Goal: Task Accomplishment & Management: Use online tool/utility

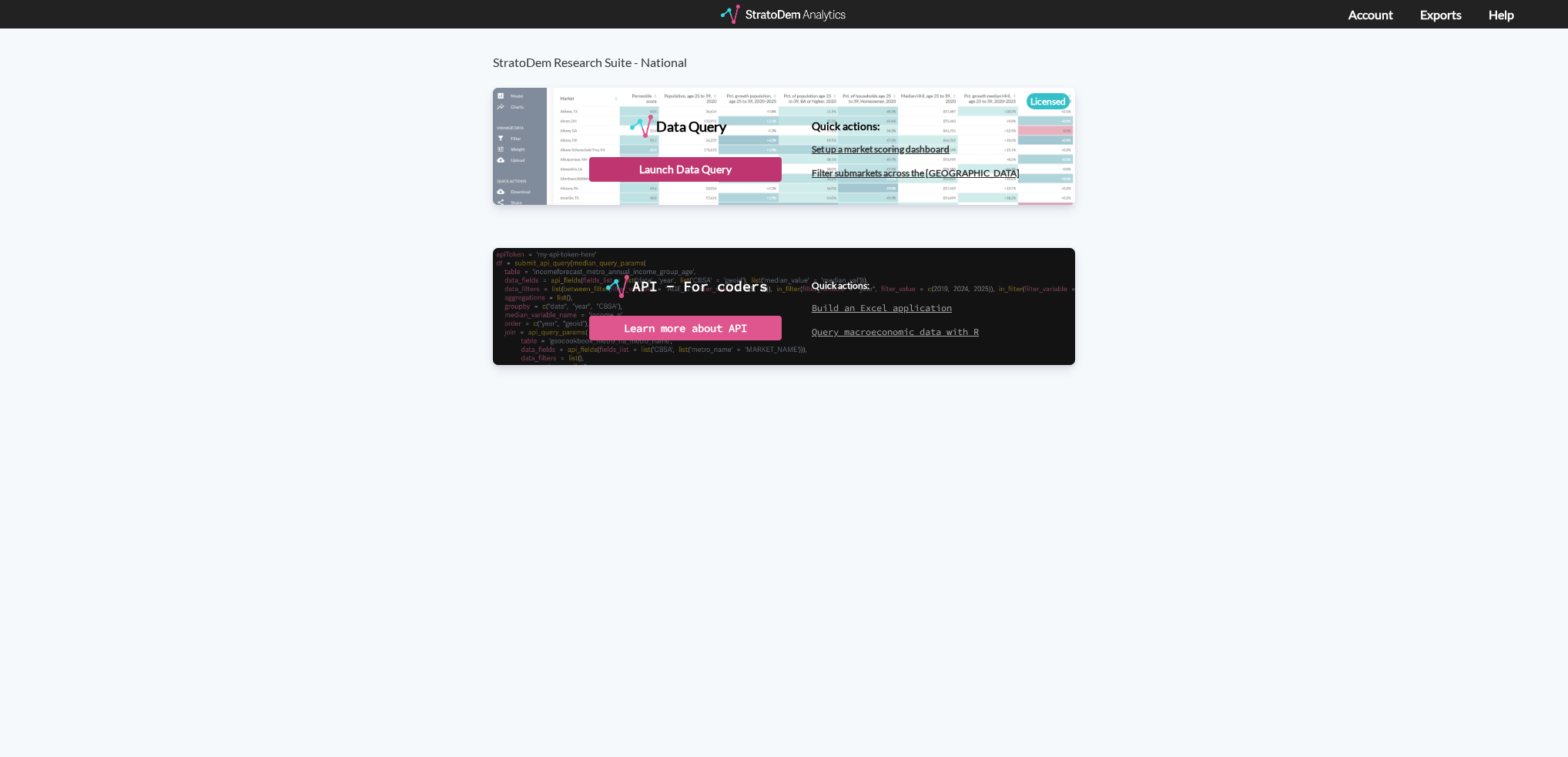
click at [718, 157] on div "Launch Data Query" at bounding box center [685, 168] width 193 height 24
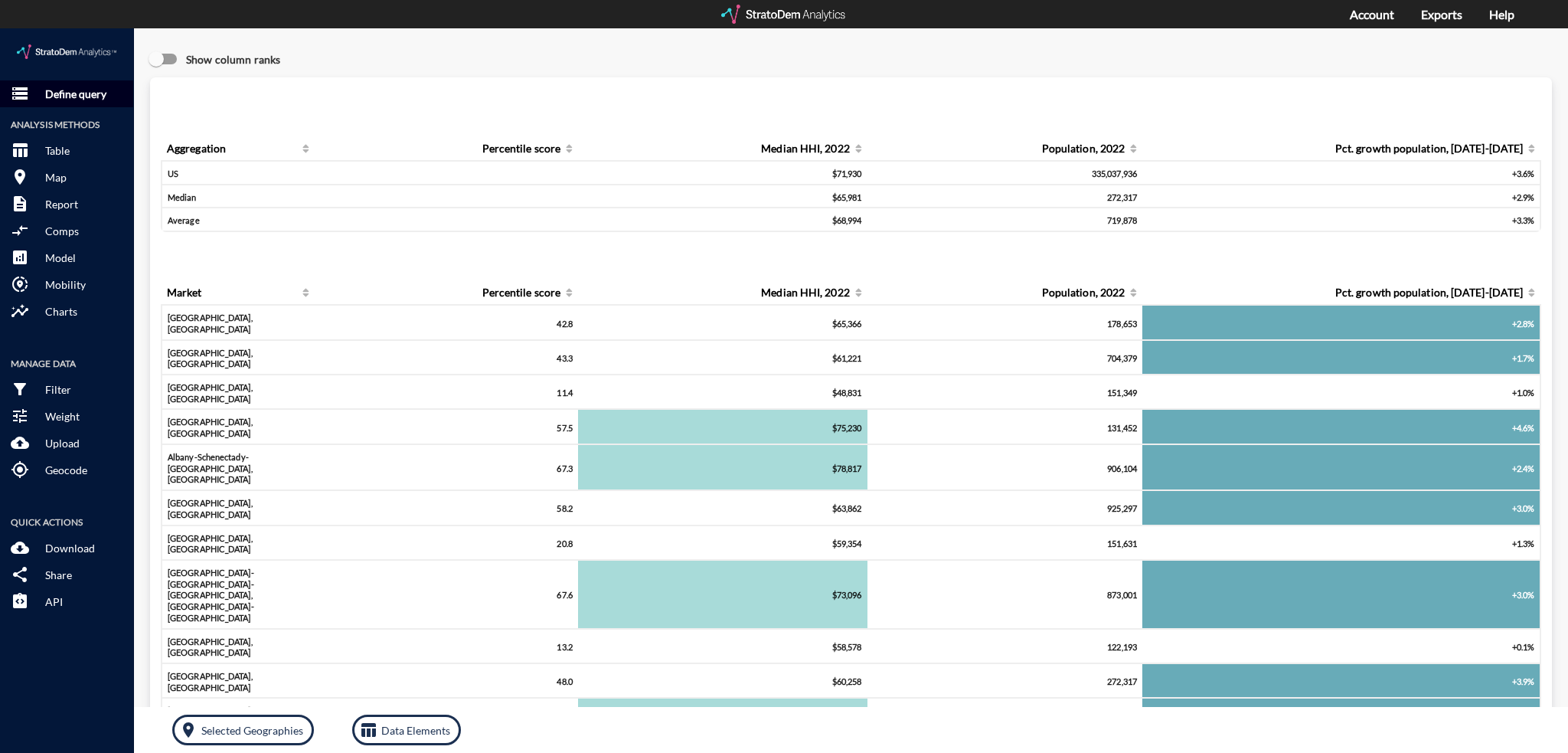
click button "storage Define query"
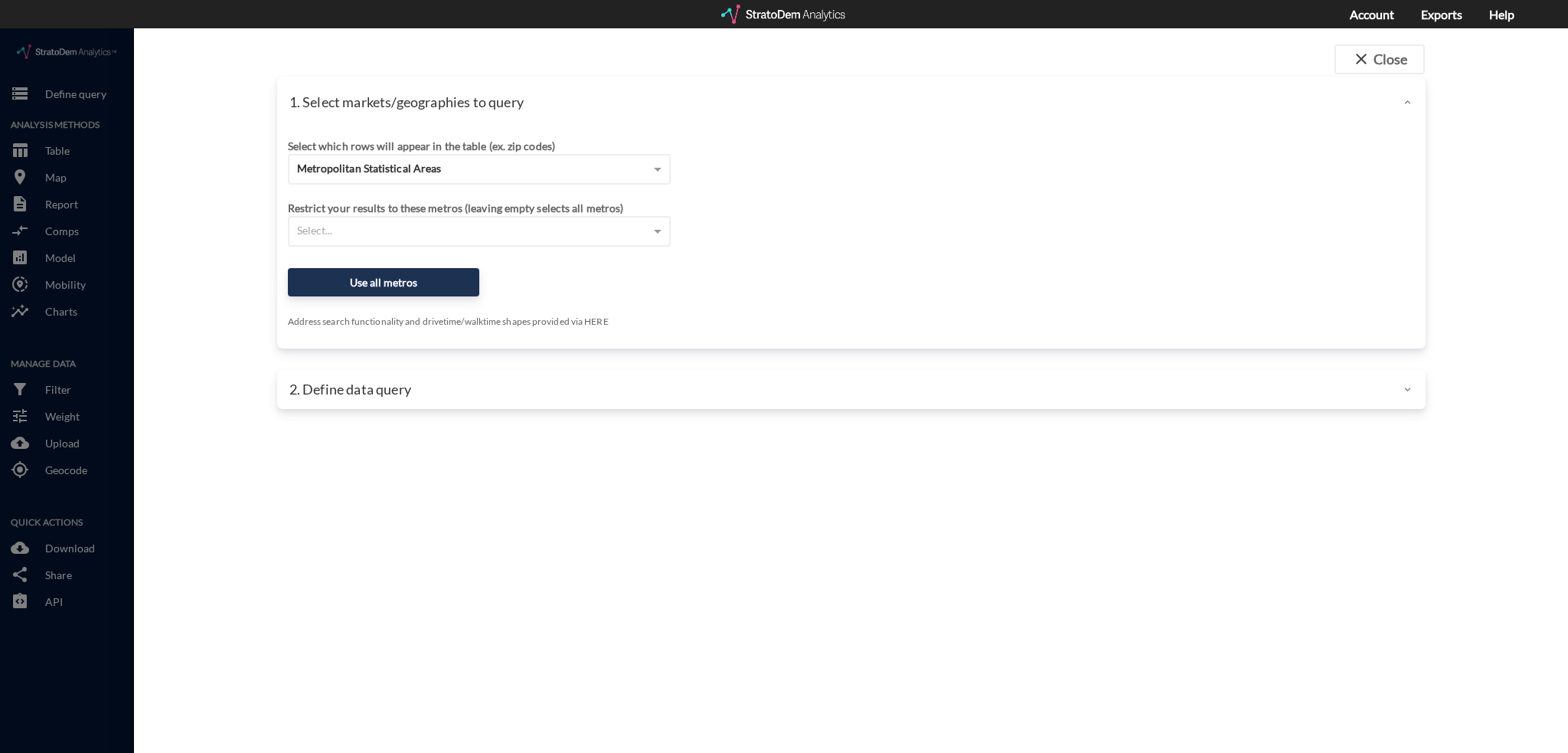
scroll to position [3, 0]
click div "Select which rows will appear in the table (ex. zip codes)"
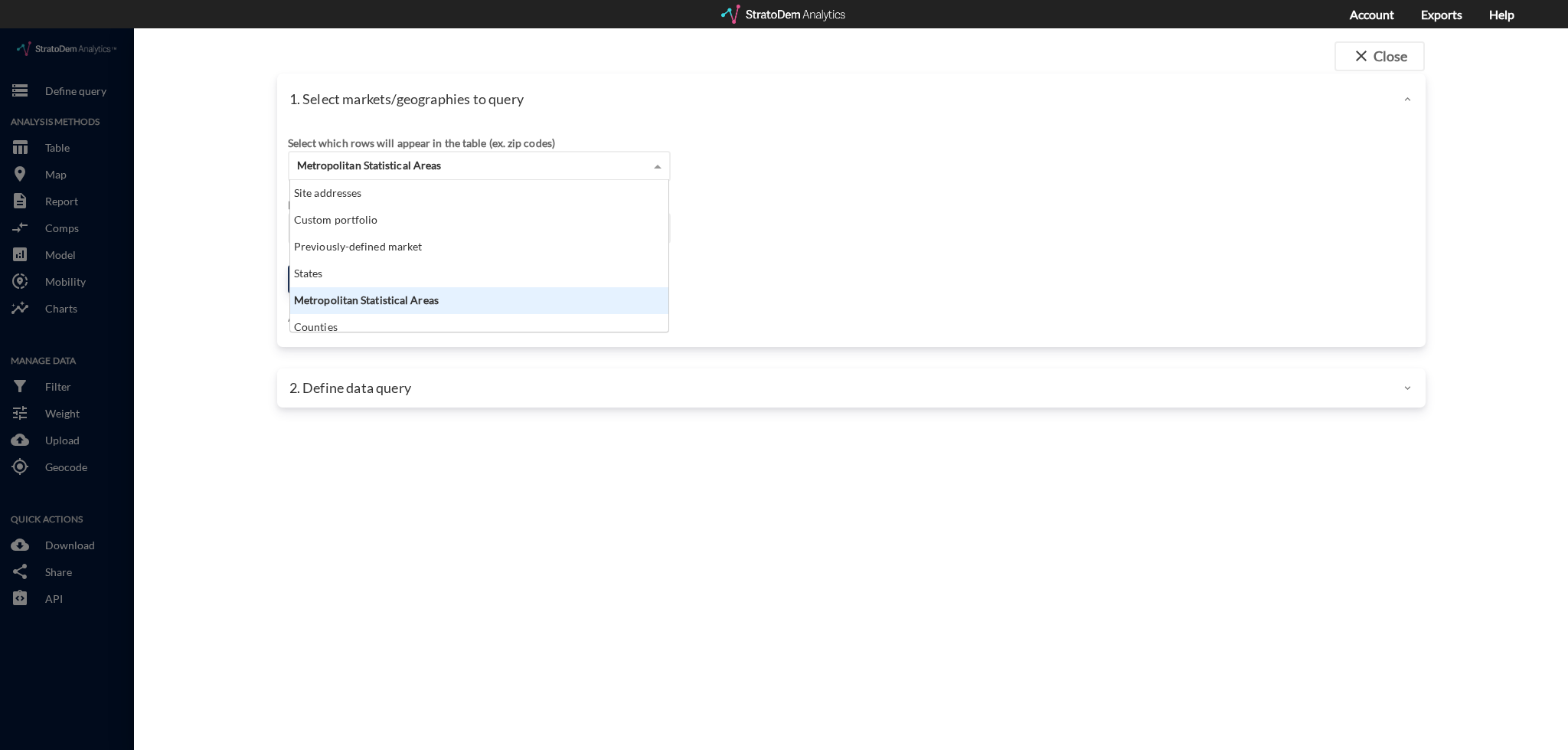
click div "Metropolitan Statistical Areas"
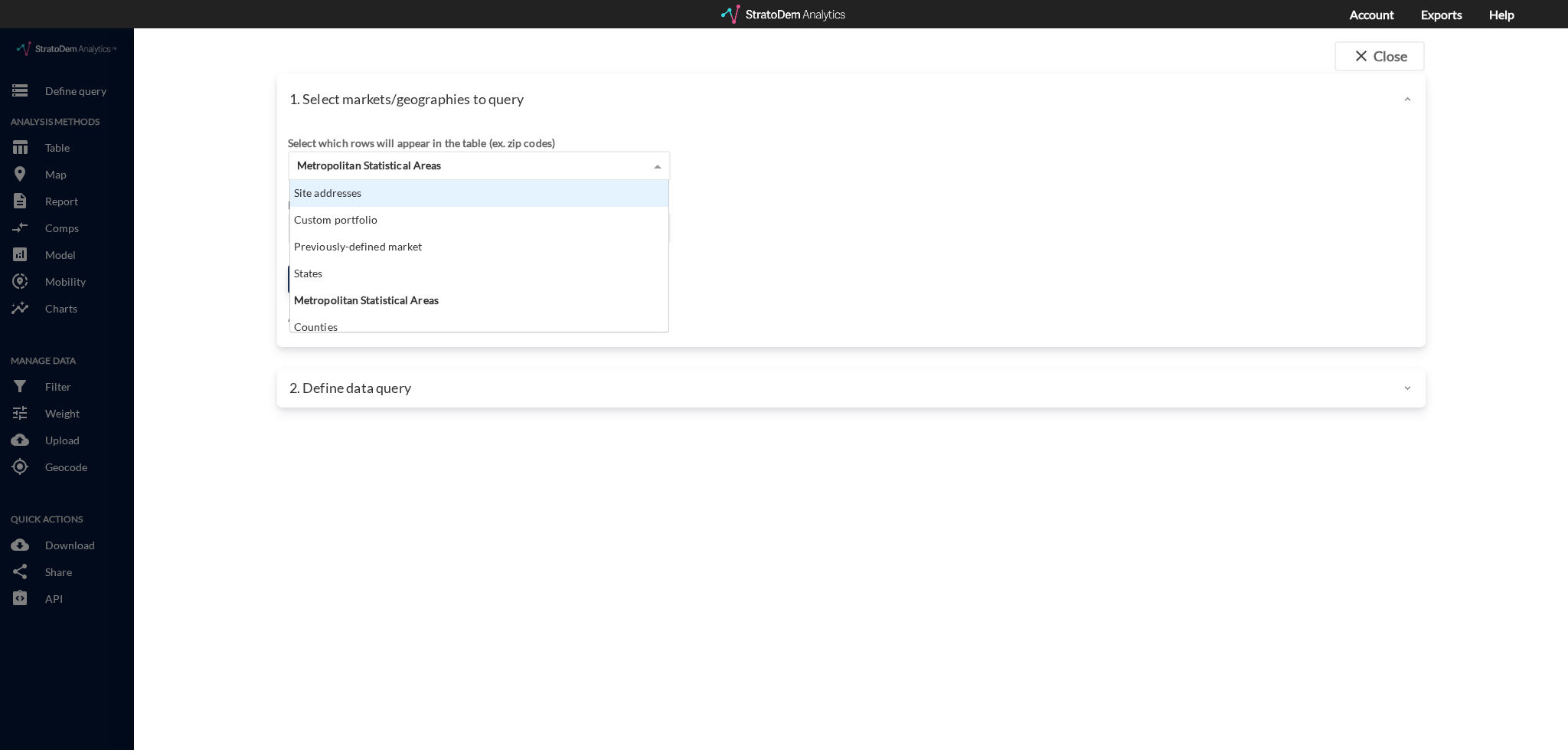
click div "Site addresses"
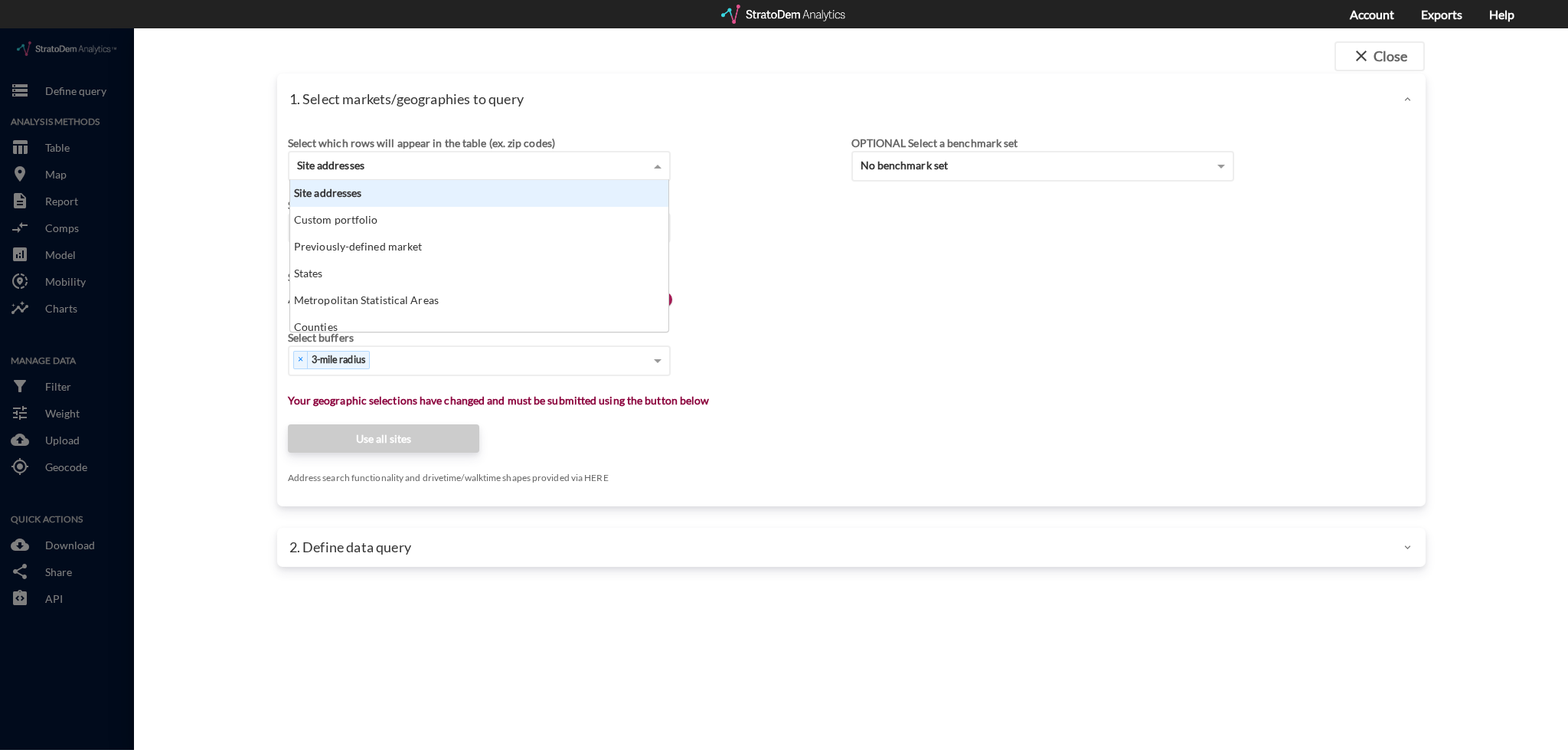
scroll to position [13, 10]
click div "Site addresses"
click div "Select which rows will appear in the table (ex. zip codes) Site addresses Site …"
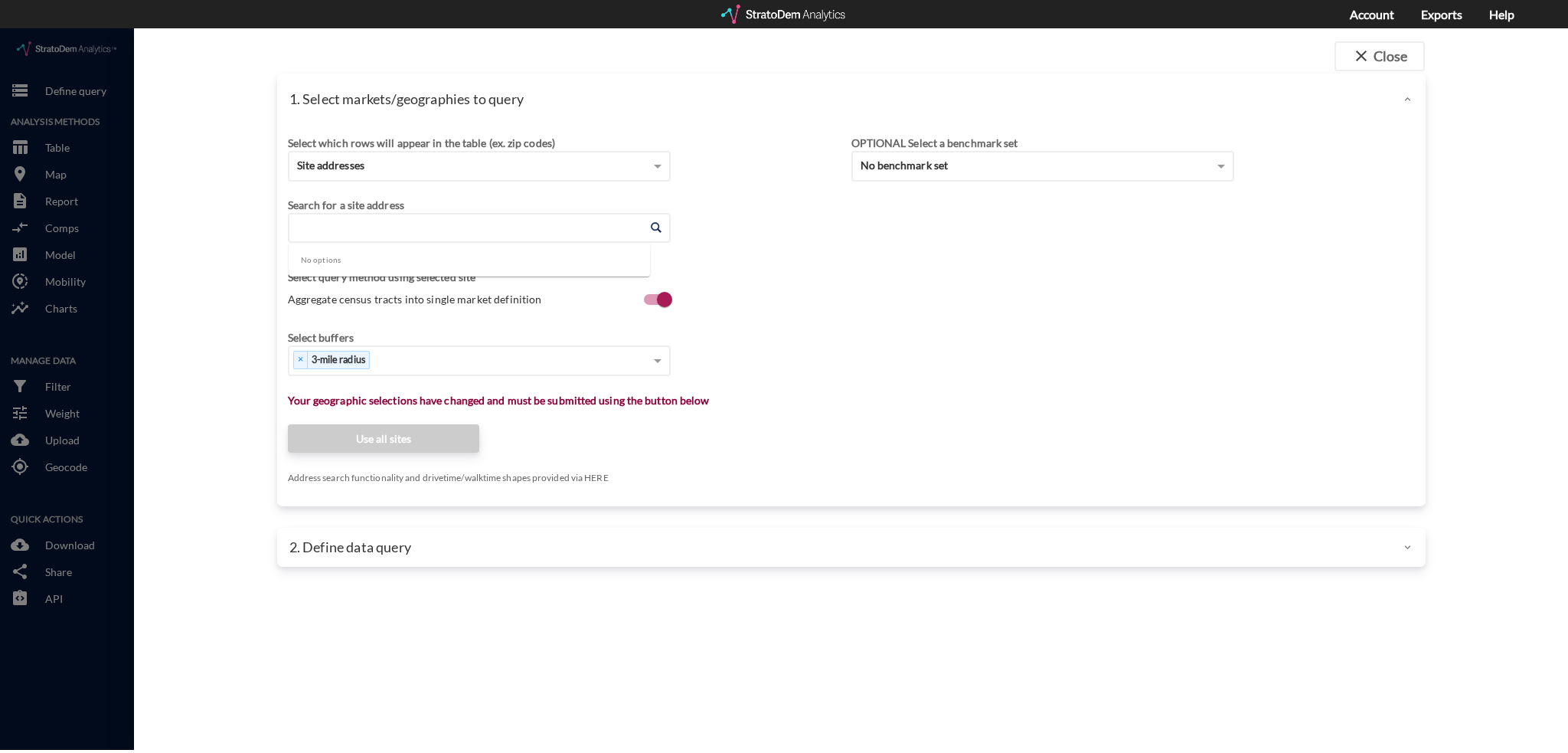
click input "Enter an address"
paste input "[STREET_ADDRESS]"
click li "[STREET_ADDRESS][US_STATE]"
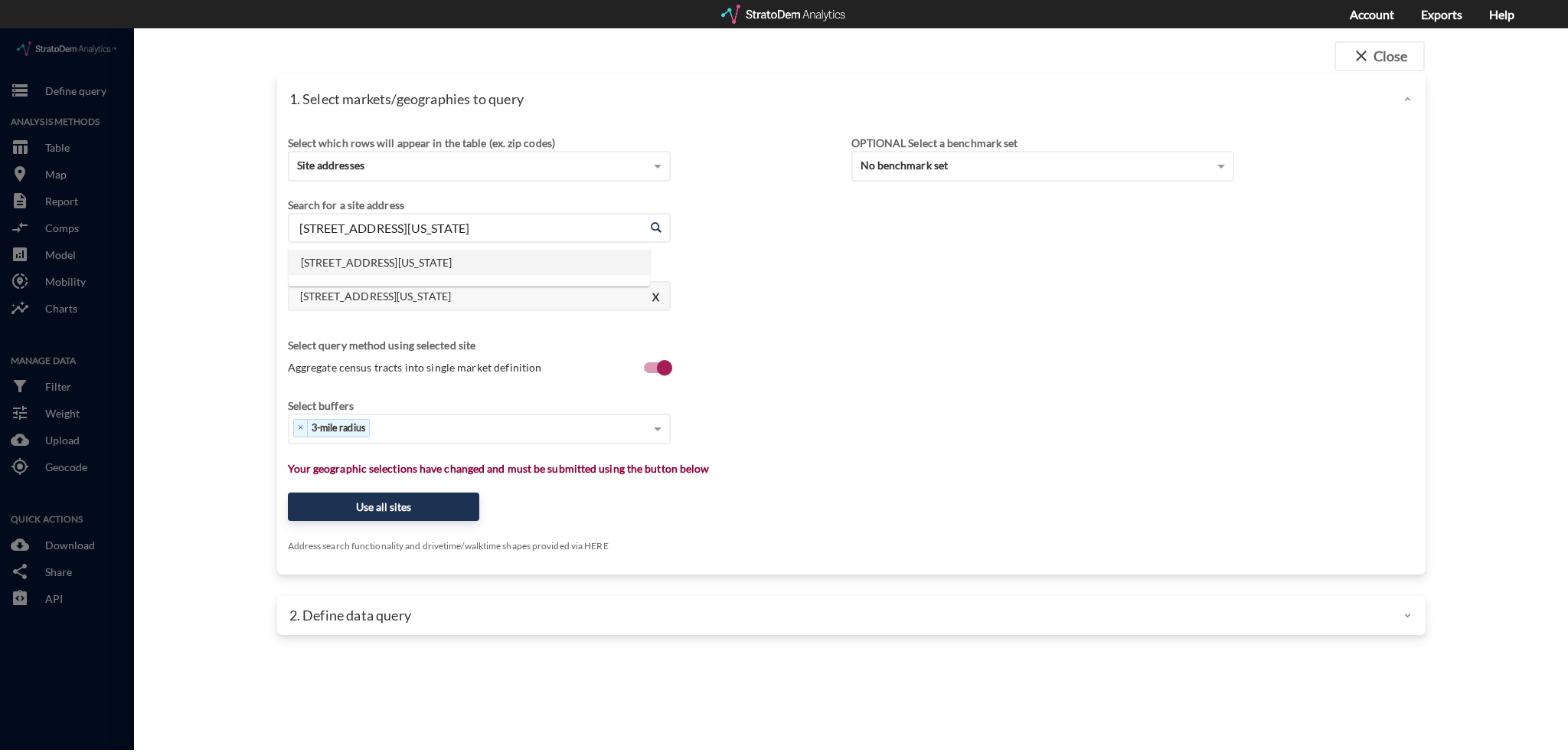
drag, startPoint x: 562, startPoint y: 201, endPoint x: 168, endPoint y: 212, distance: 394.2
click div "close Close 1. Select markets/geographies to query Select which rows will appea…"
paste input "[STREET_ADDRESS]"
click li "[STREET_ADDRESS][US_STATE]"
type input "[STREET_ADDRESS][US_STATE]"
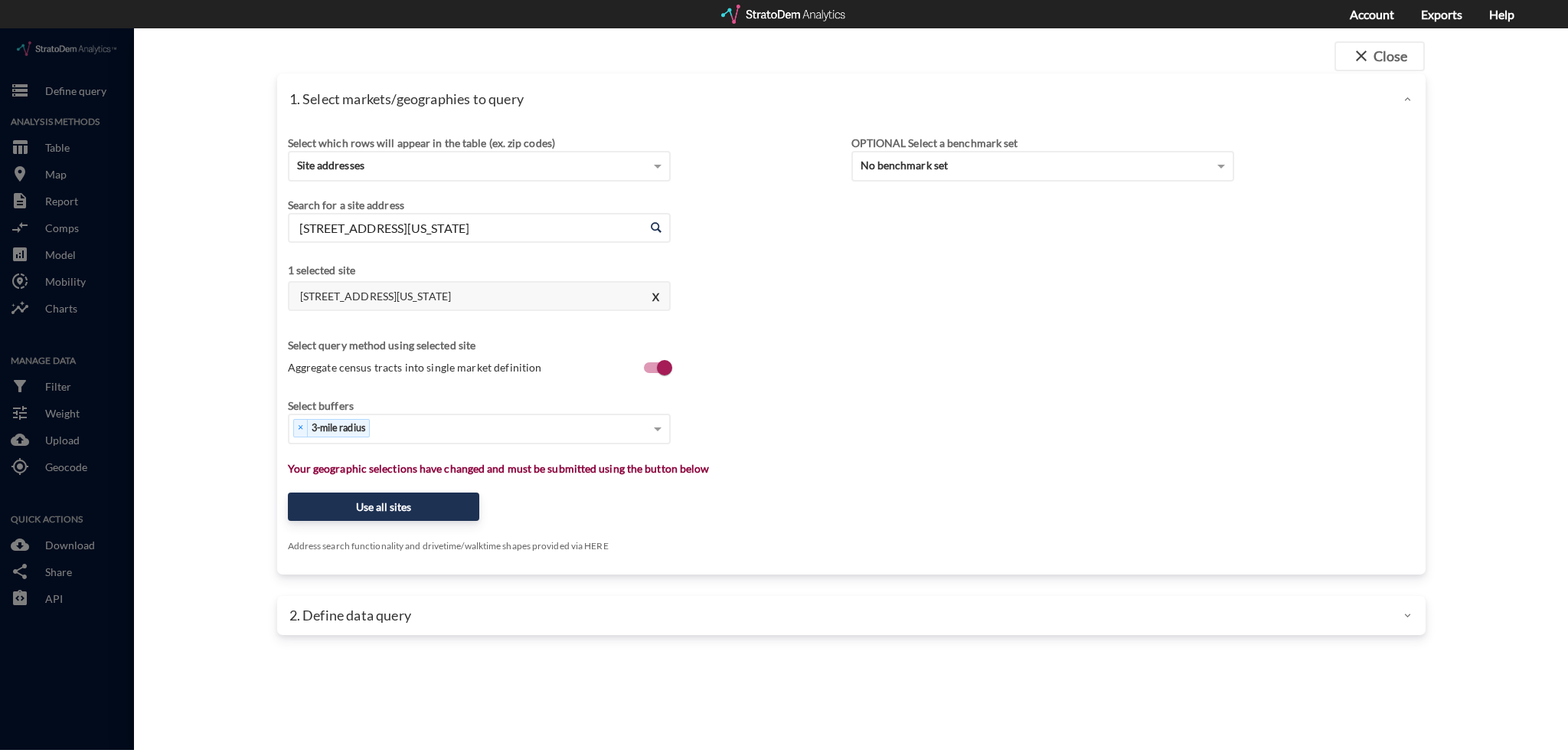
click div "Select buffers × 3-mile radius"
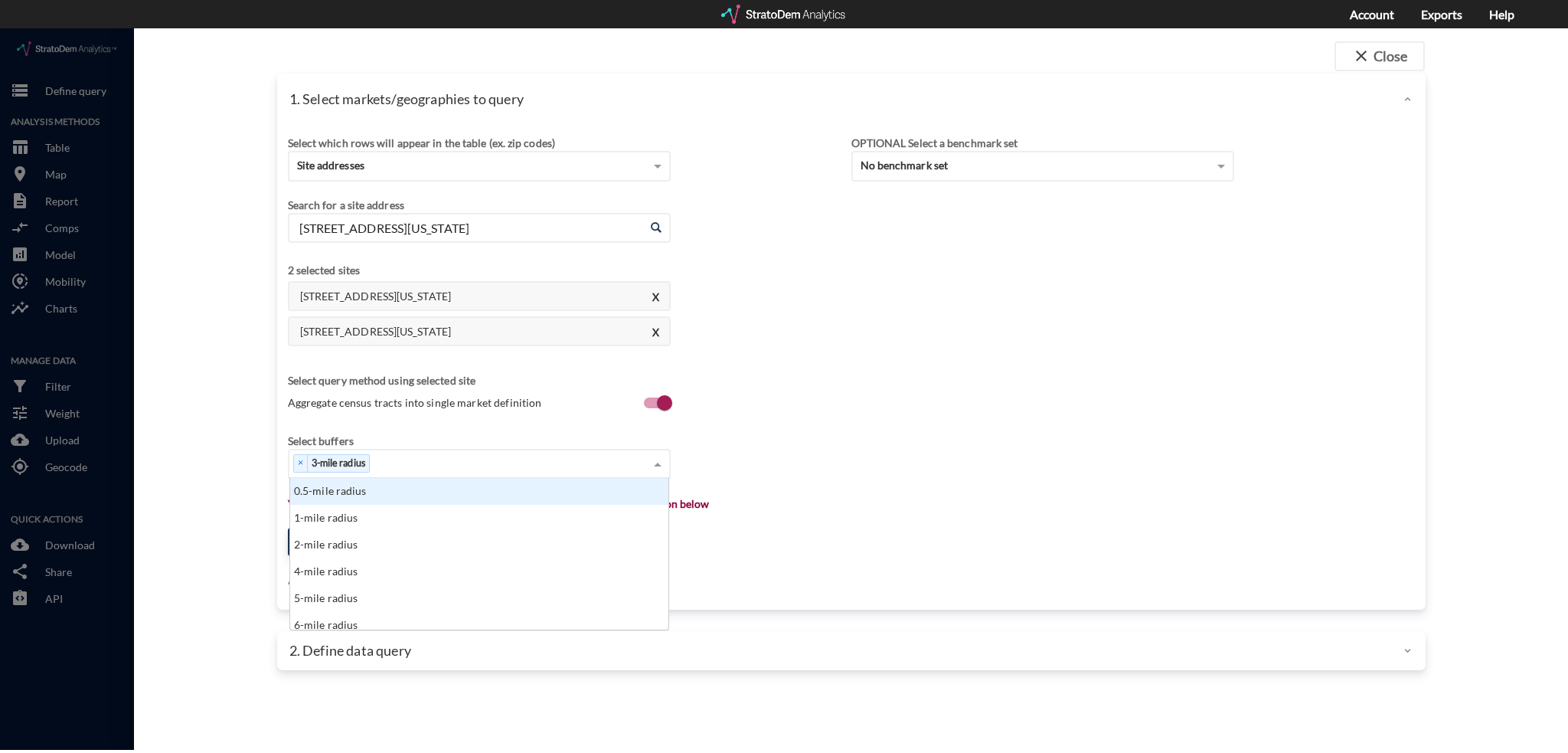
click div "× 3-mile radius"
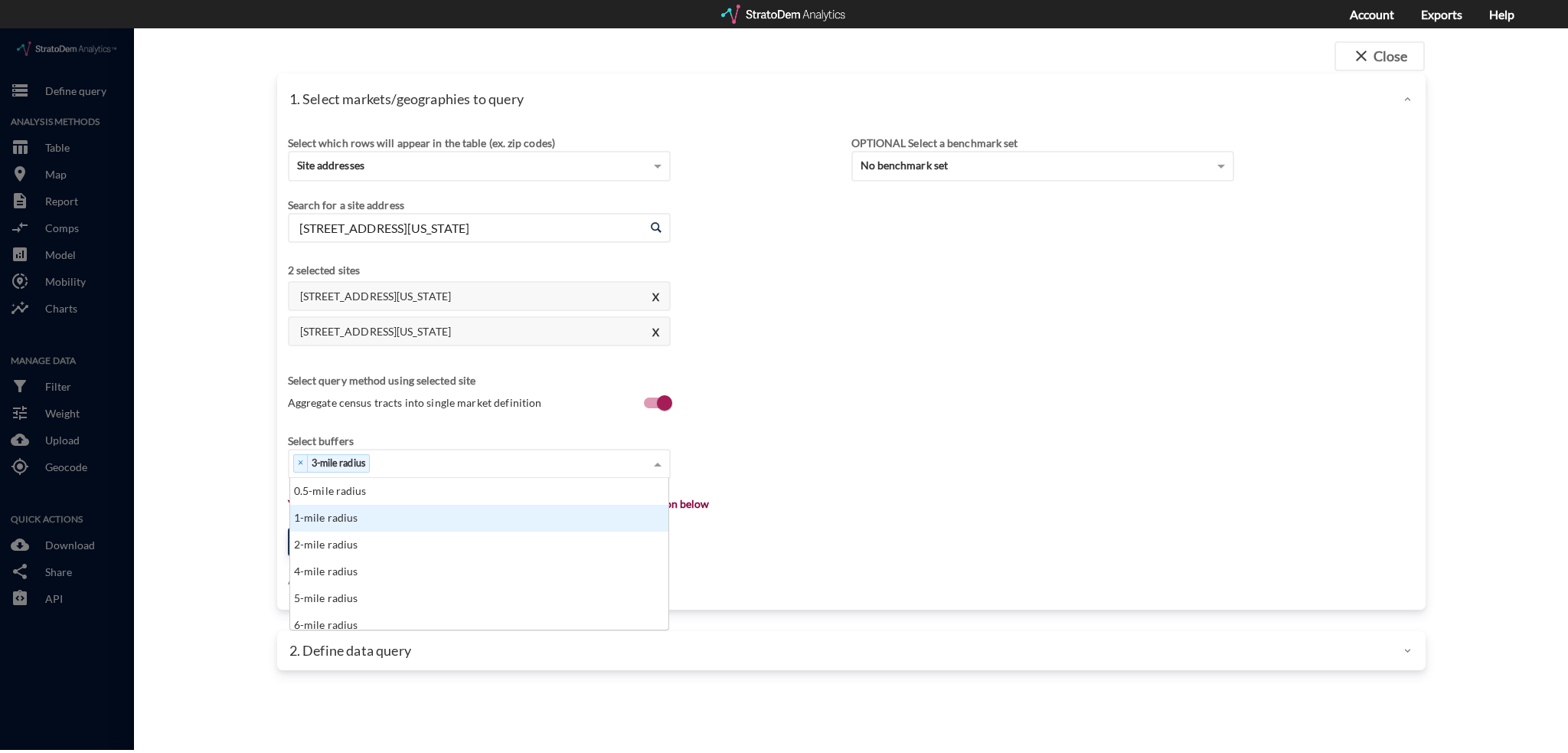
click div "1-mile radius"
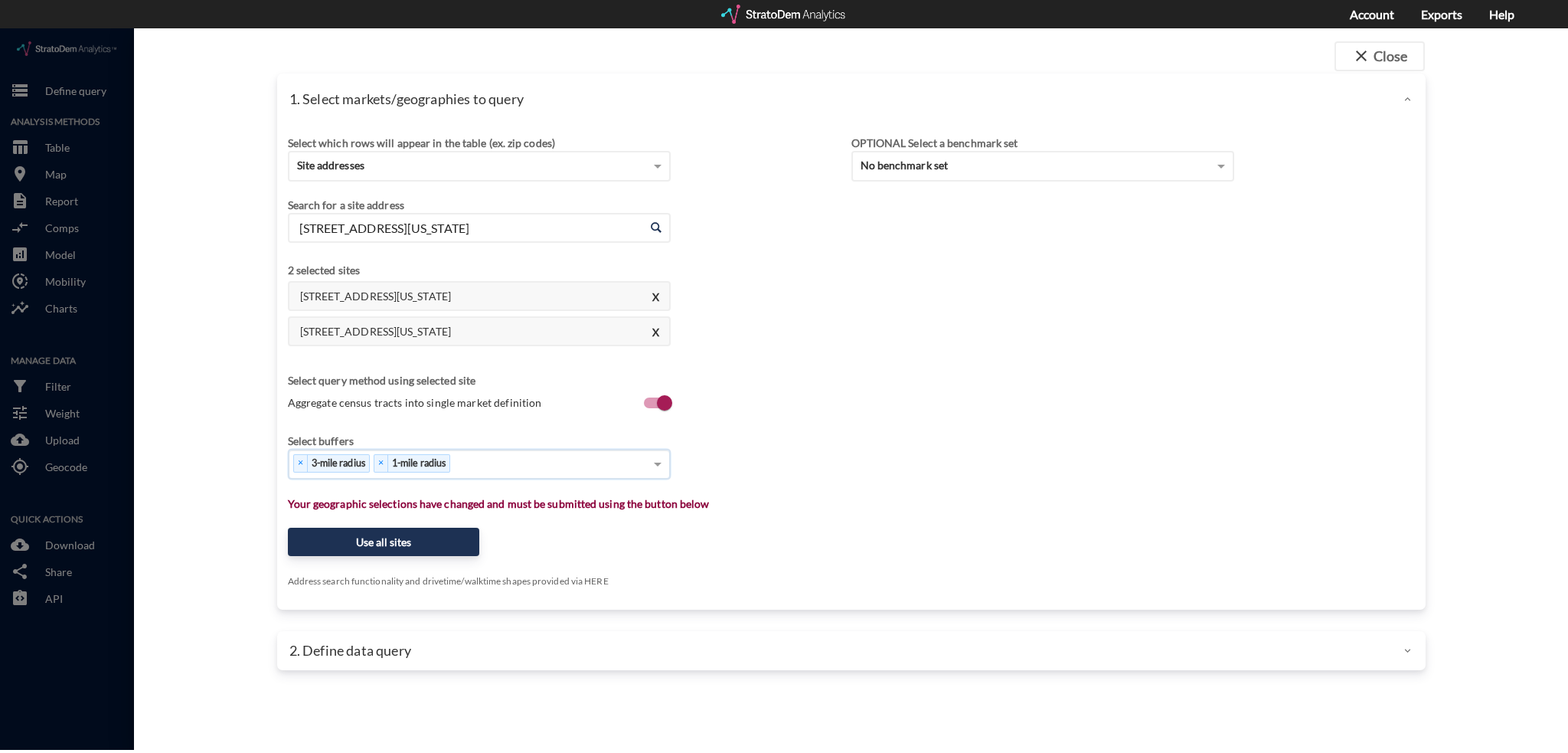
click div "× 3-mile radius × 1-mile radius"
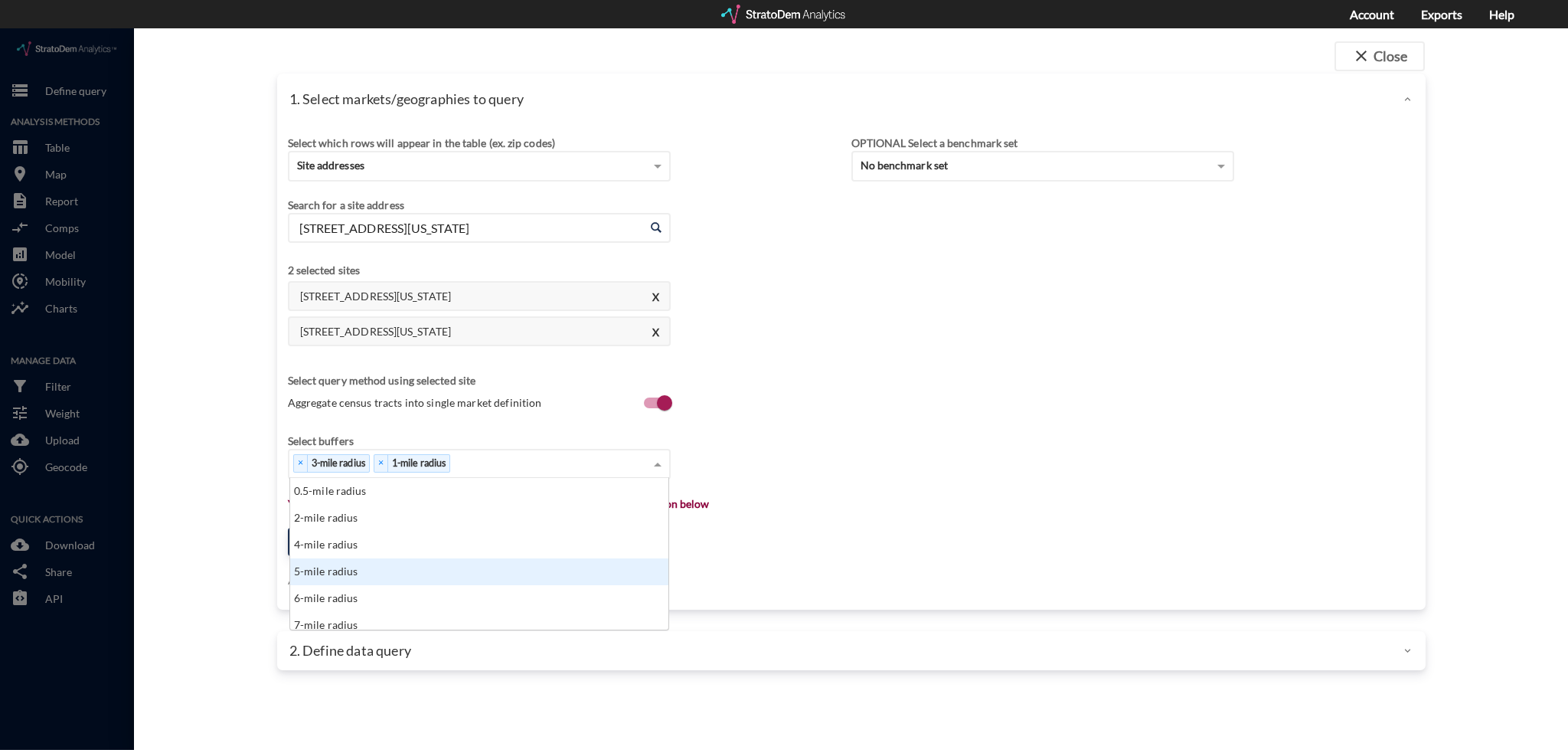
click div "5-mile radius"
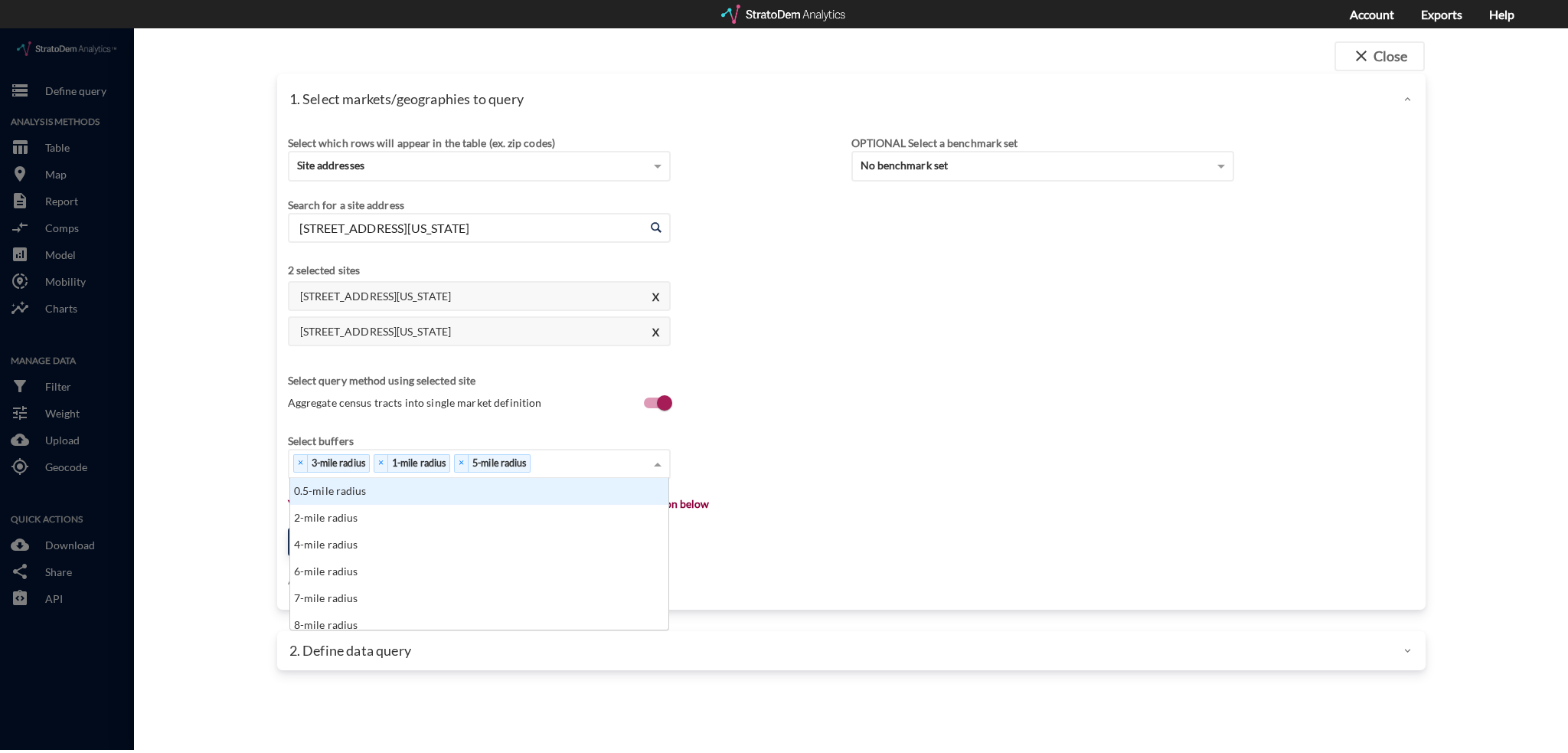
click div "× 3-mile radius × 1-mile radius × 5-mile radius"
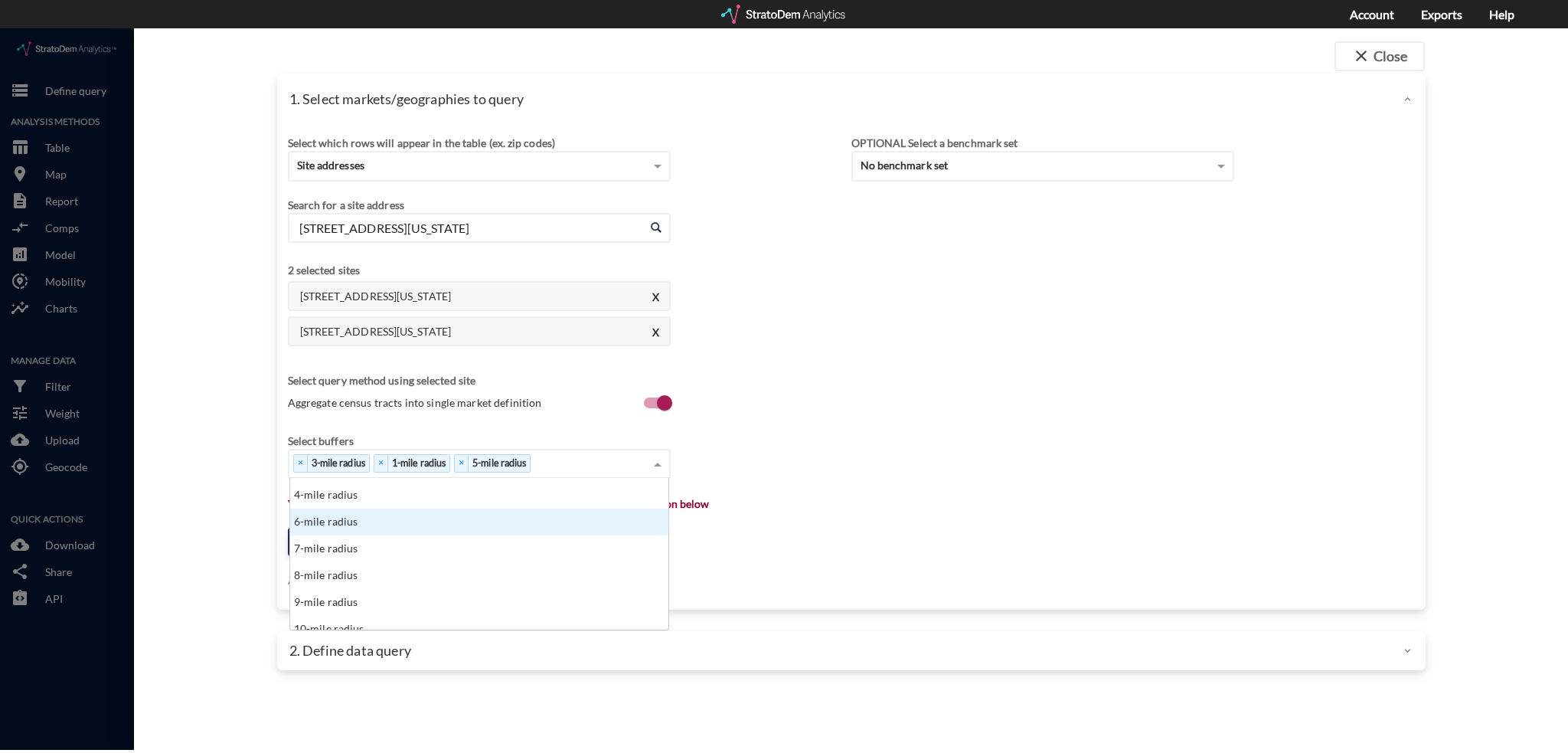
scroll to position [77, 0]
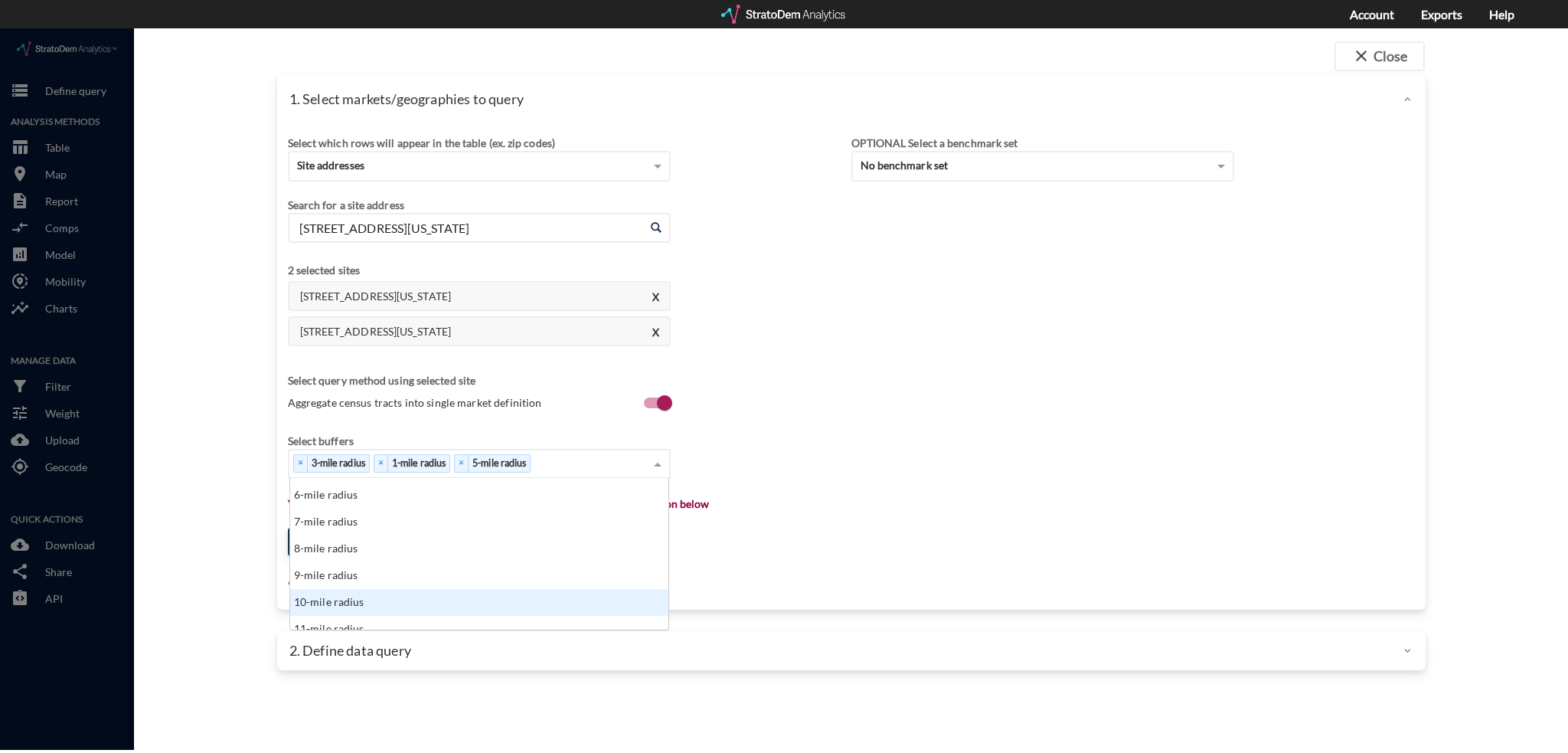
click div "10-mile radius"
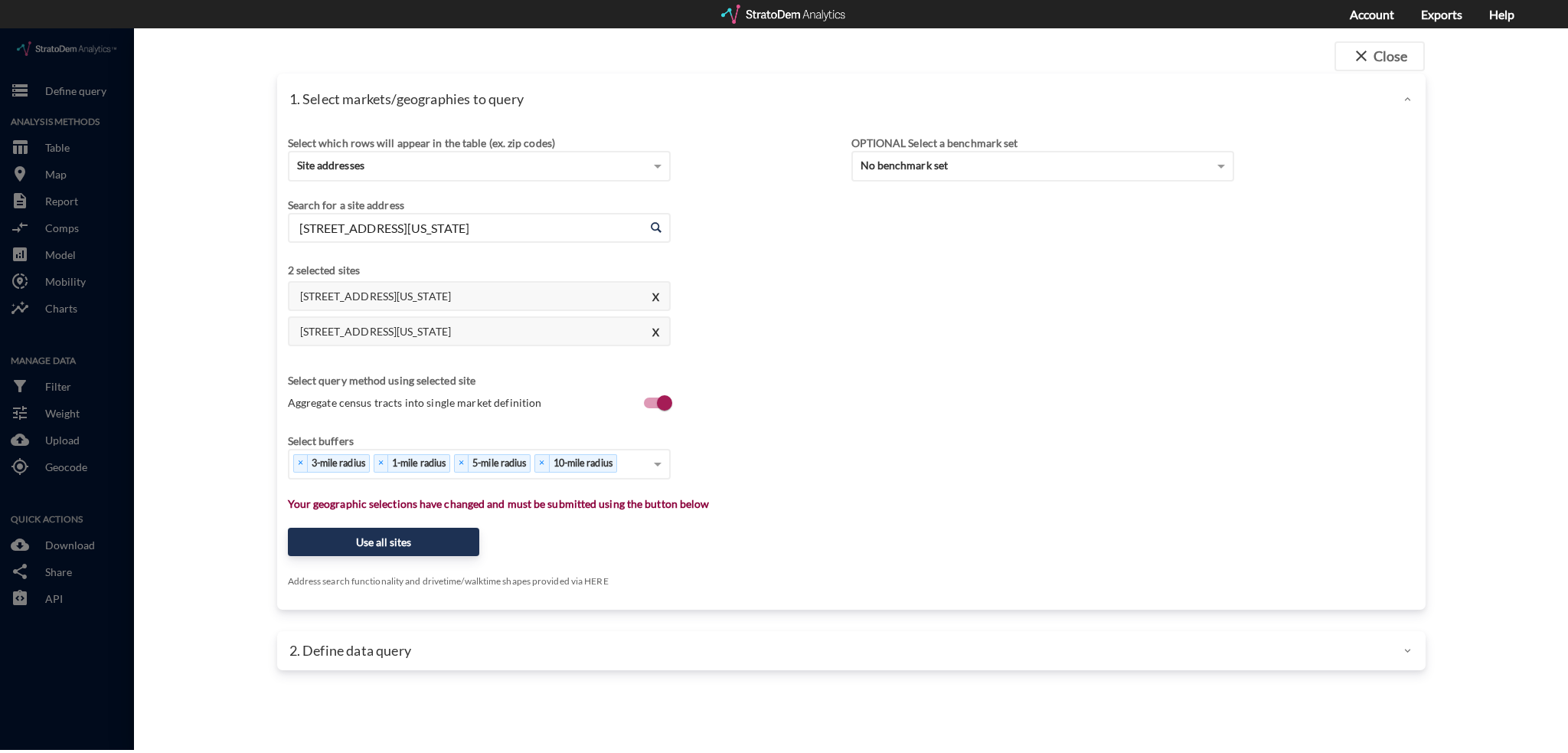
click div "Select which rows will appear in the table (ex. zip codes) Site addresses Selec…"
click button "Use all sites"
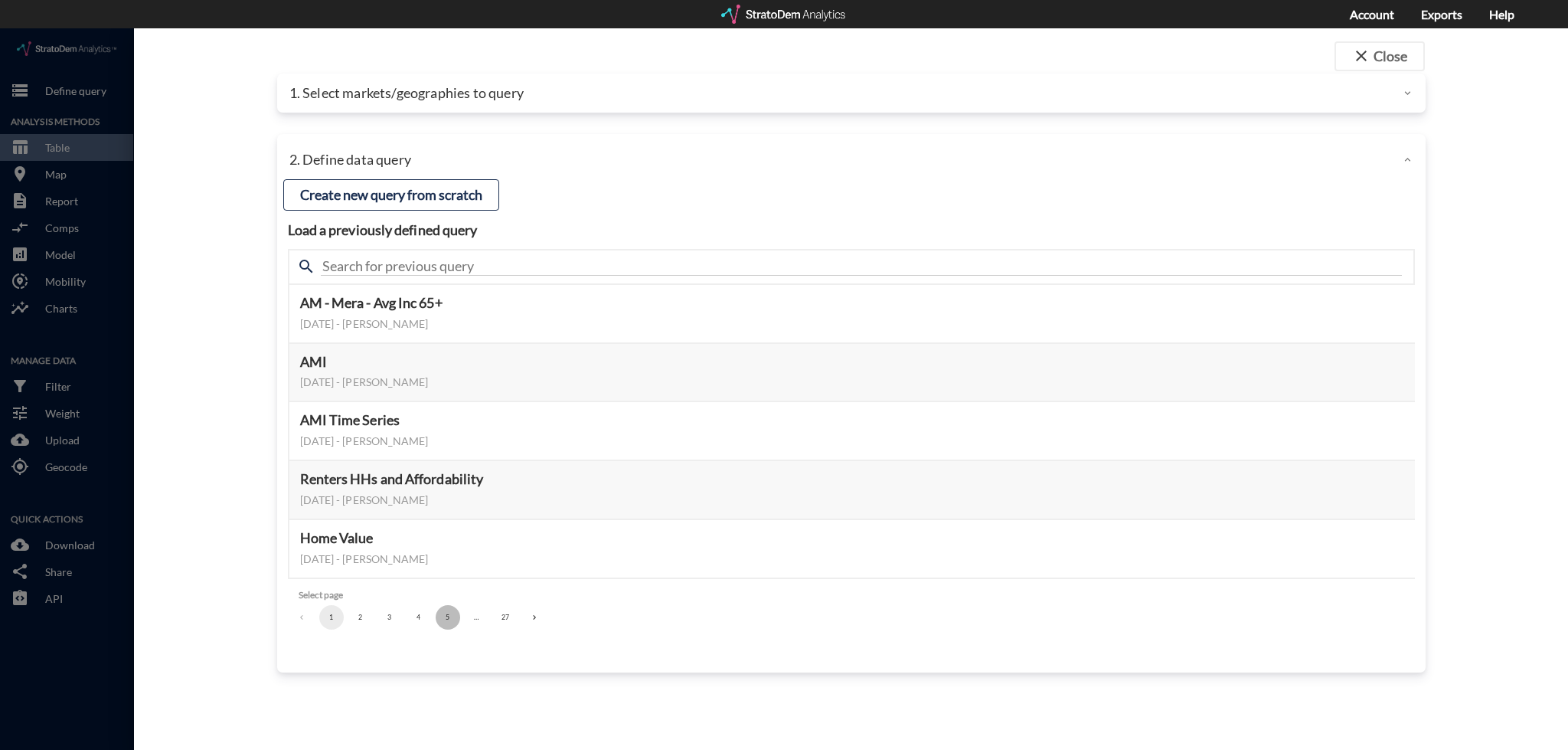
click button "5"
click button "7"
click button "8"
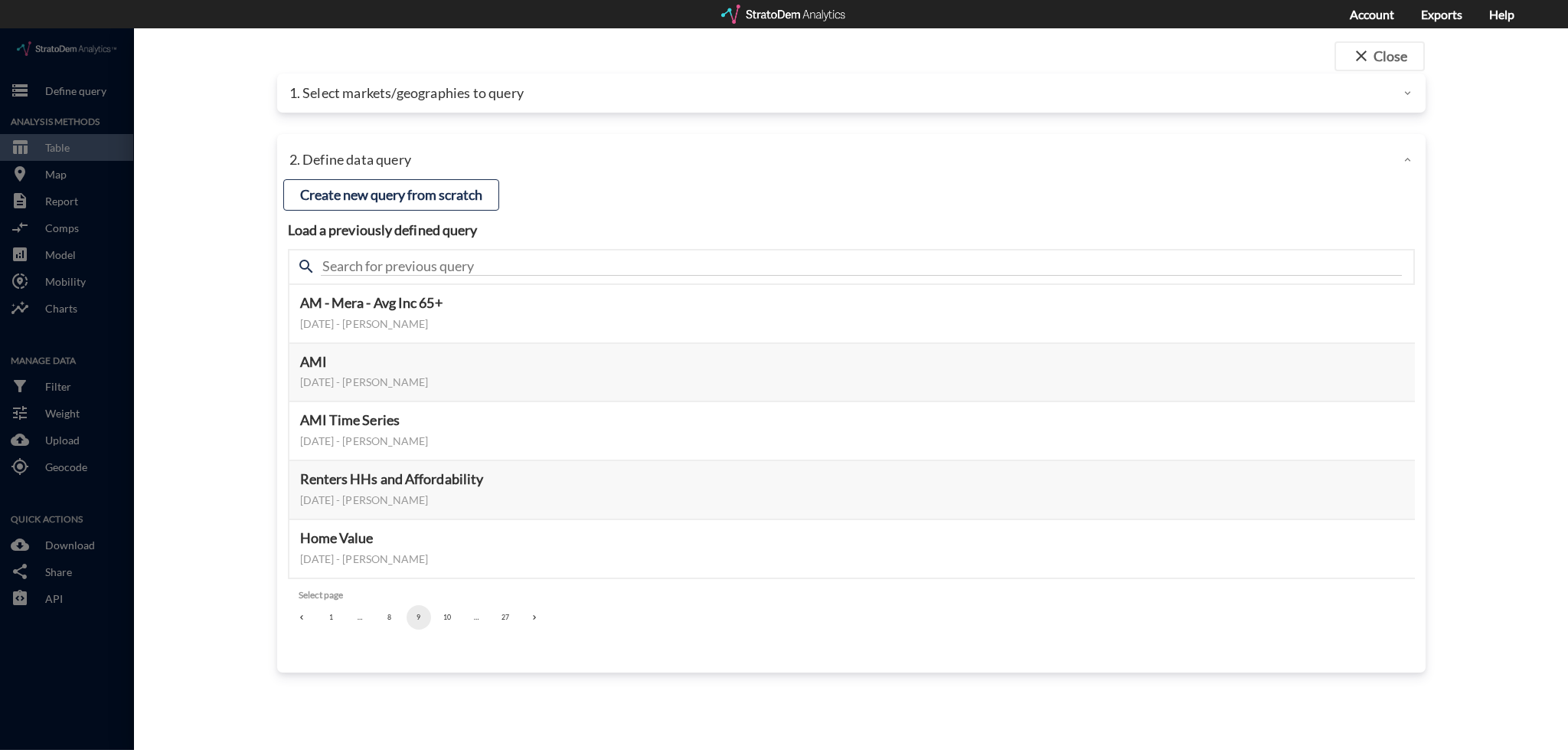
click button "10"
click button "12"
click button "14"
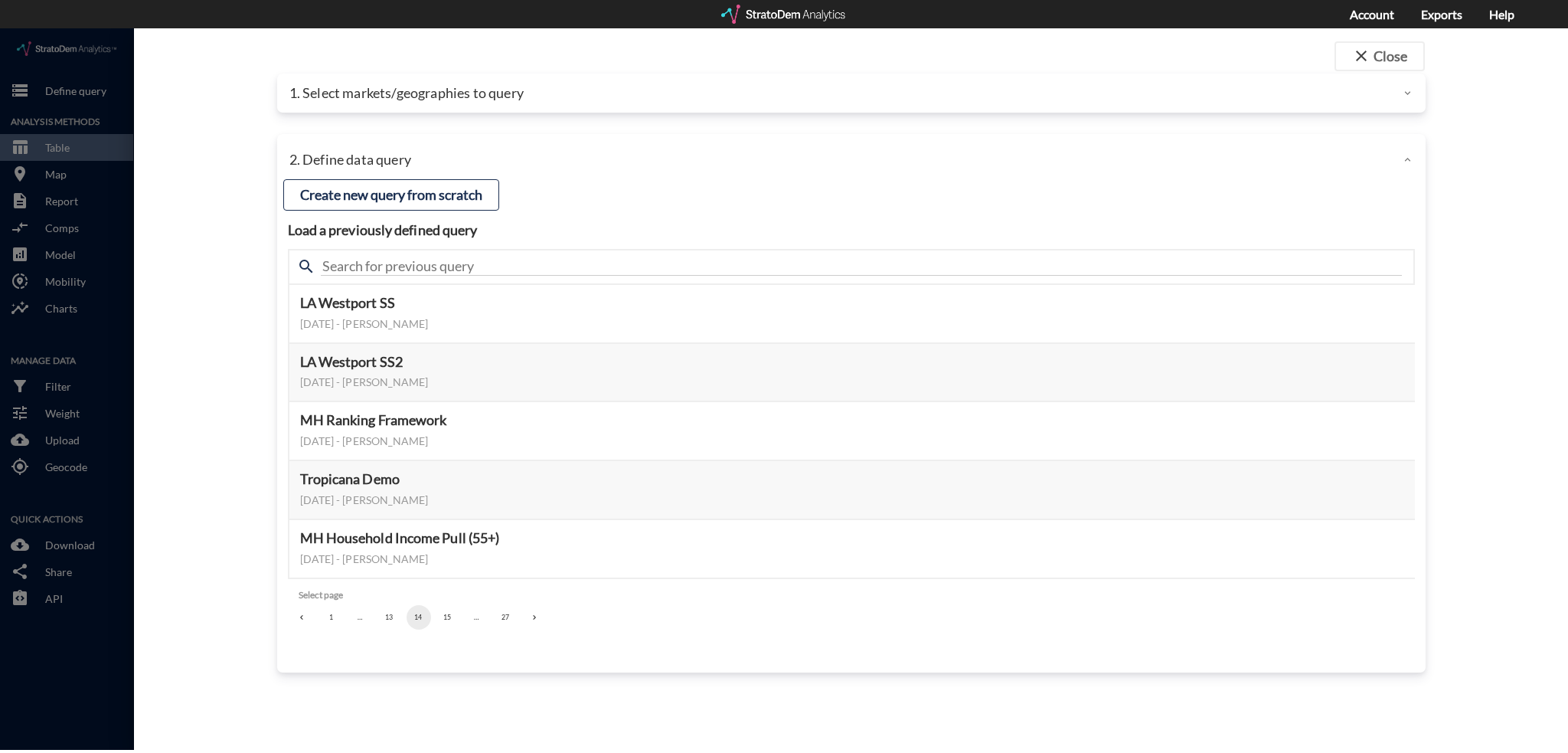
click button "15"
click button "16"
click button "17"
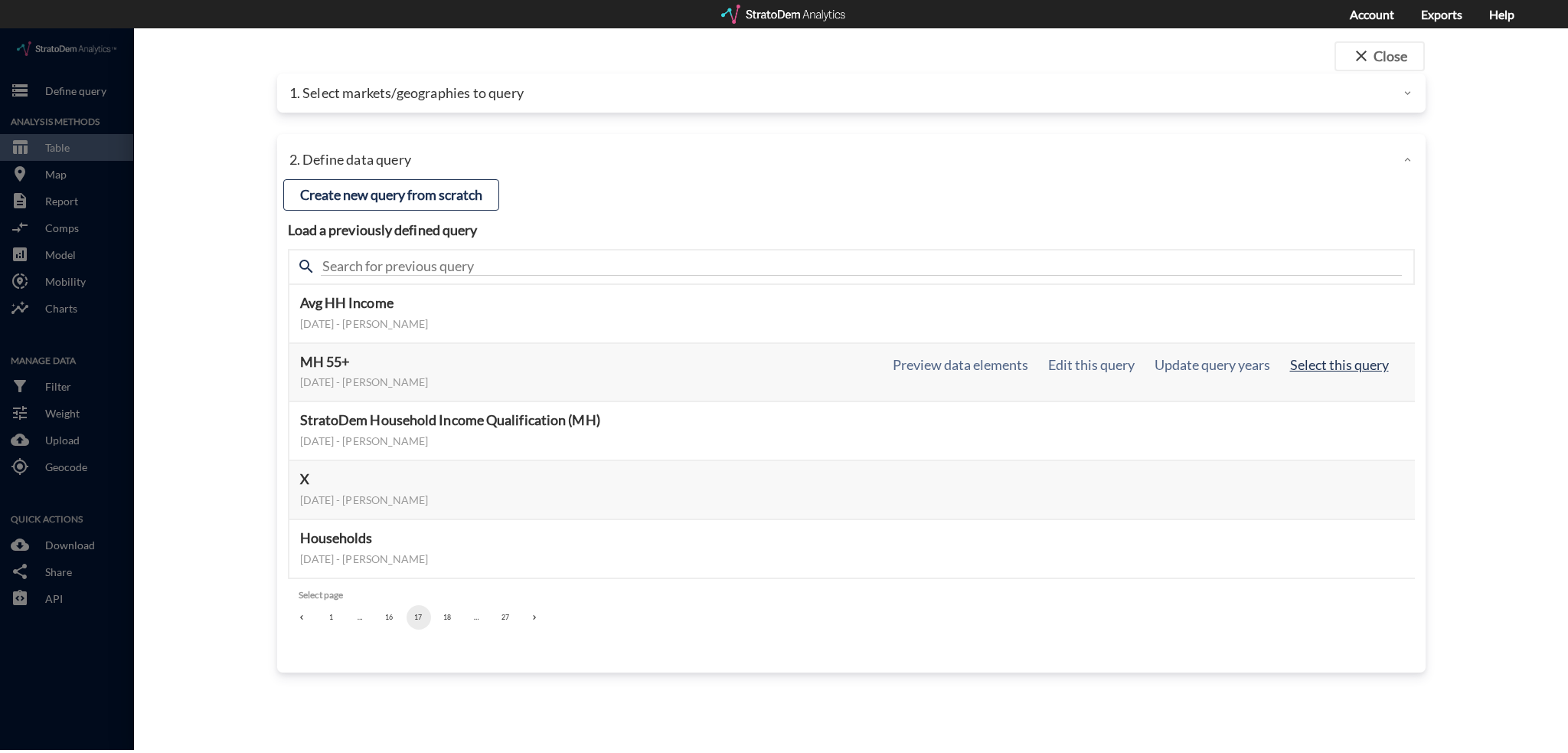
click button "Select this query"
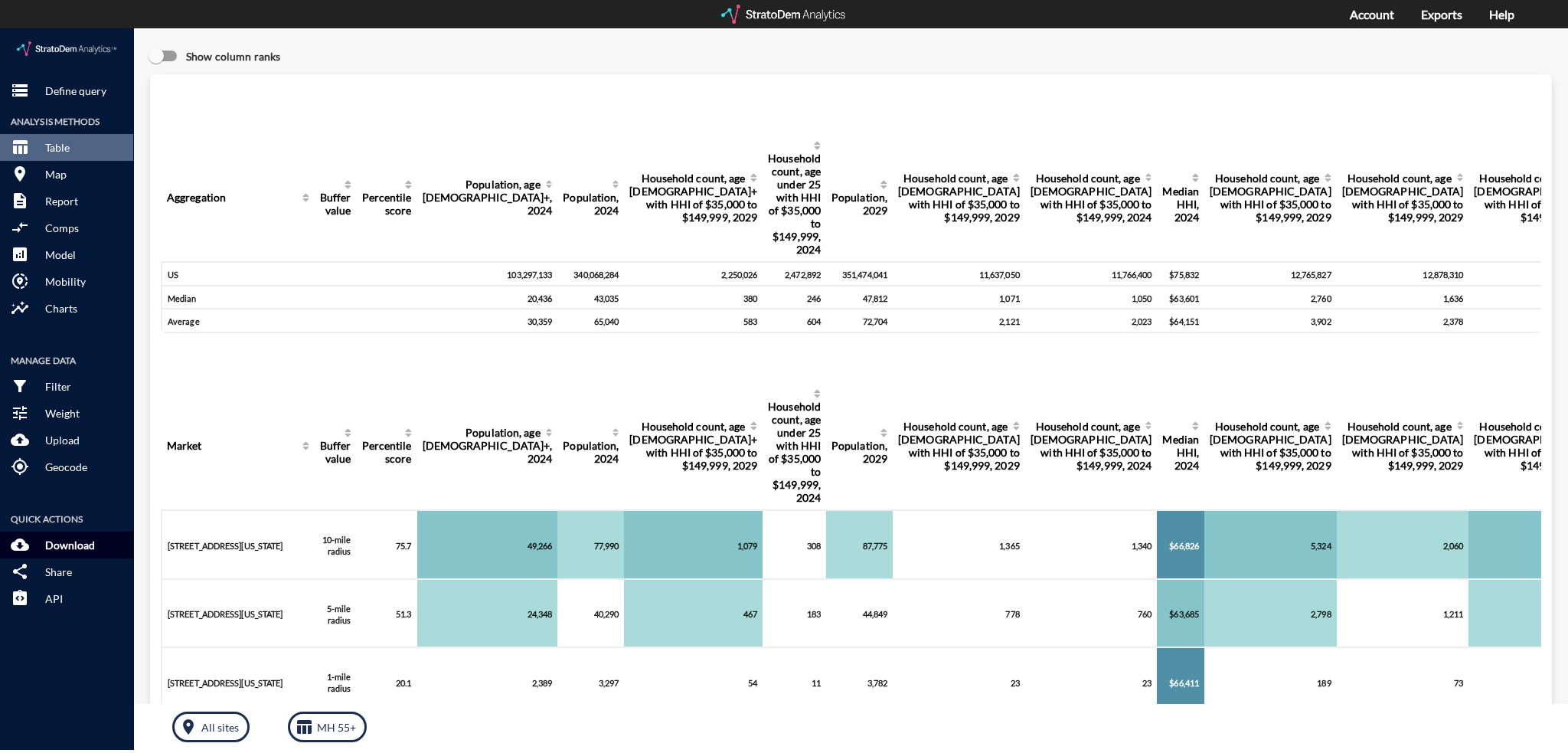
click button "cloud_download Download"
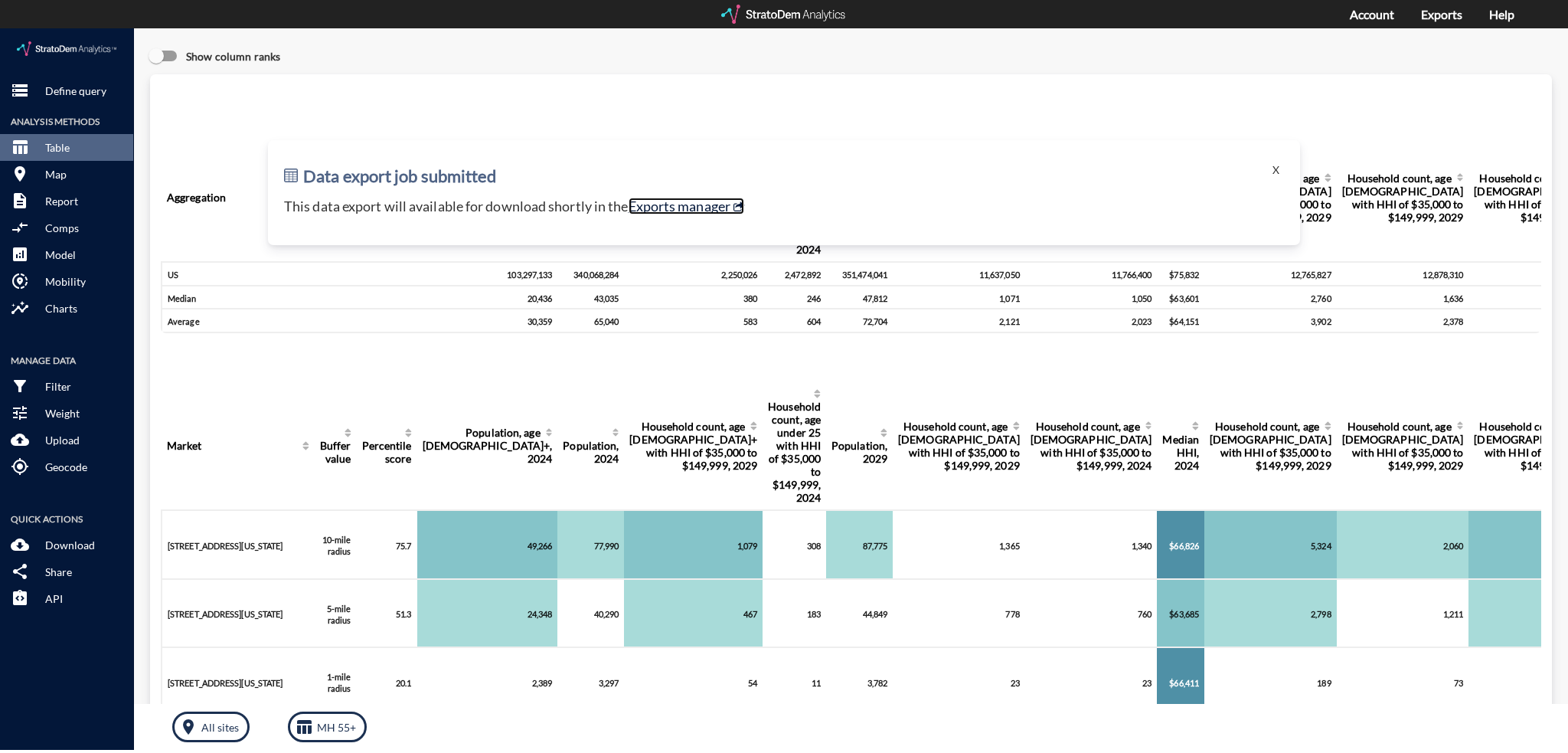
click link "Exports manager"
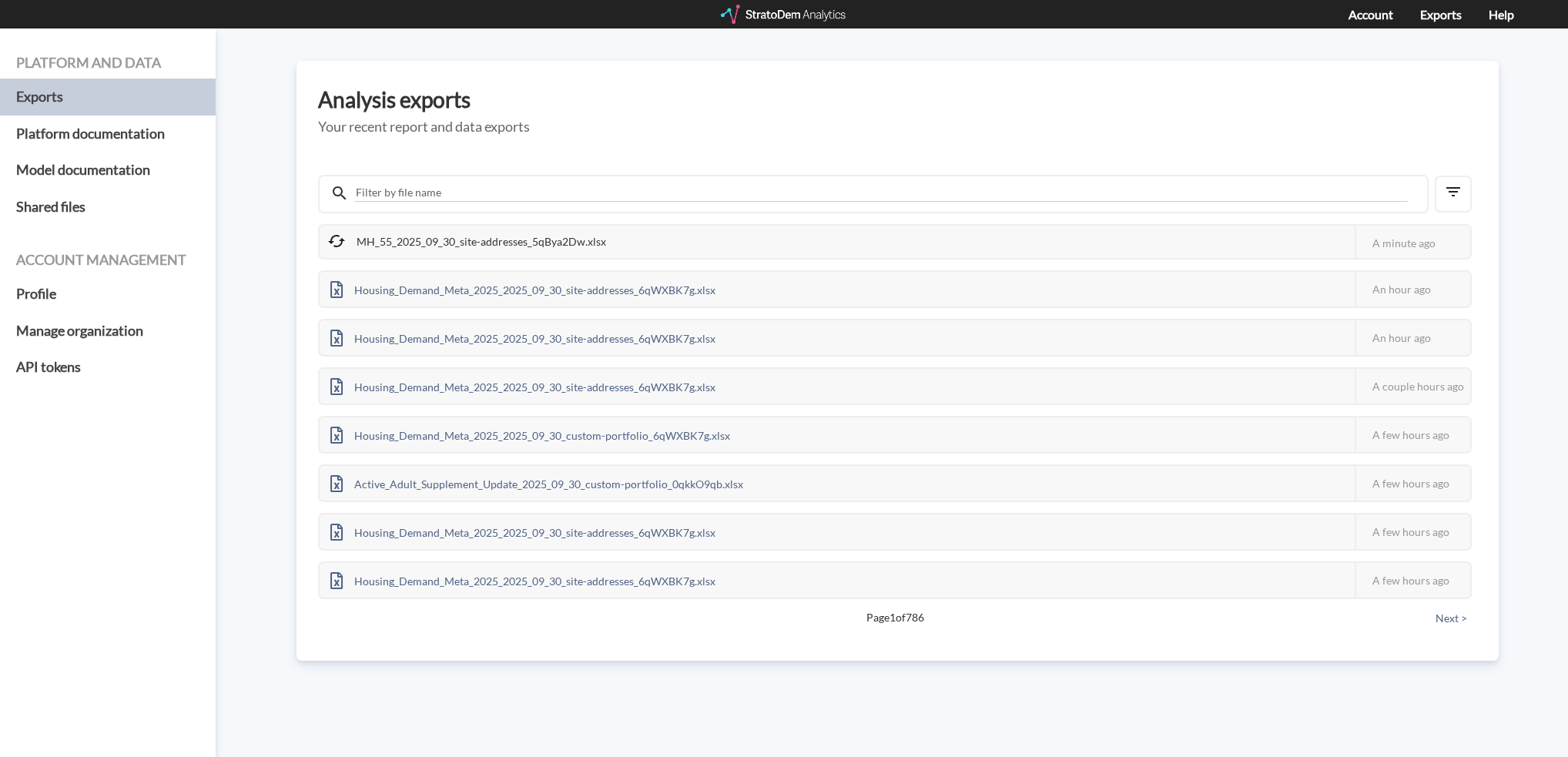
click at [467, 242] on div "MH_55_2025_09_30_site-addresses_5qBya2Dw.xlsx" at bounding box center [468, 241] width 297 height 32
click at [658, 82] on div "Analysis exports Your recent report and data exports MH_55_2025_09_30_site-addr…" at bounding box center [897, 360] width 1202 height 599
click at [487, 233] on div "MH_55_2025_09_30_site-addresses_5qBya2Dw.xlsx" at bounding box center [467, 243] width 295 height 35
